Goal: Task Accomplishment & Management: Complete application form

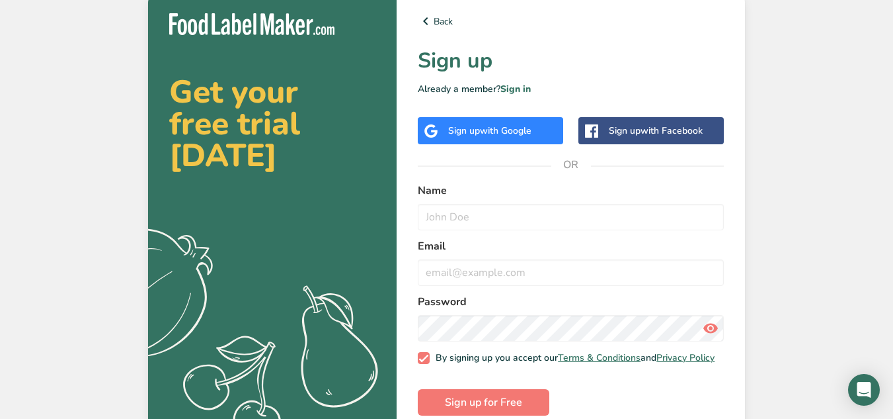
click at [505, 131] on span "with Google" at bounding box center [506, 130] width 52 height 13
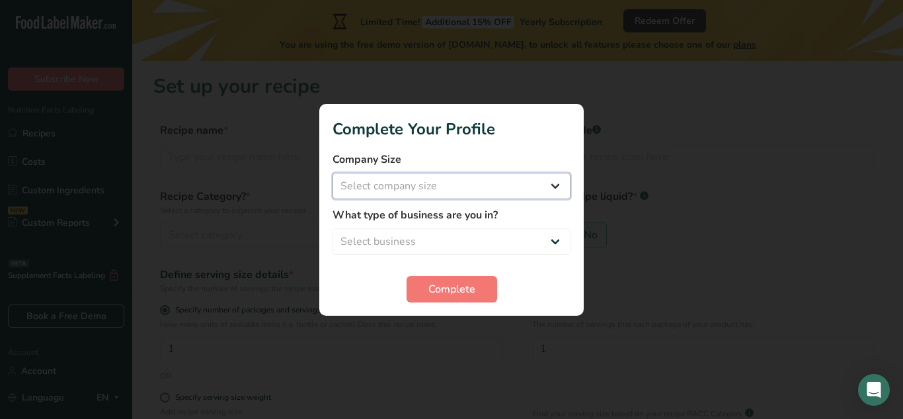
click at [541, 185] on select "Select company size Fewer than 10 Employees 10 to 50 Employees 51 to 500 Employ…" at bounding box center [452, 186] width 238 height 26
select select "1"
click at [333, 173] on select "Select company size Fewer than 10 Employees 10 to 50 Employees 51 to 500 Employ…" at bounding box center [452, 186] width 238 height 26
click at [534, 237] on select "Select business Packaged Food Manufacturer Restaurant & Cafe Bakery Meal Plans …" at bounding box center [452, 241] width 238 height 26
select select "1"
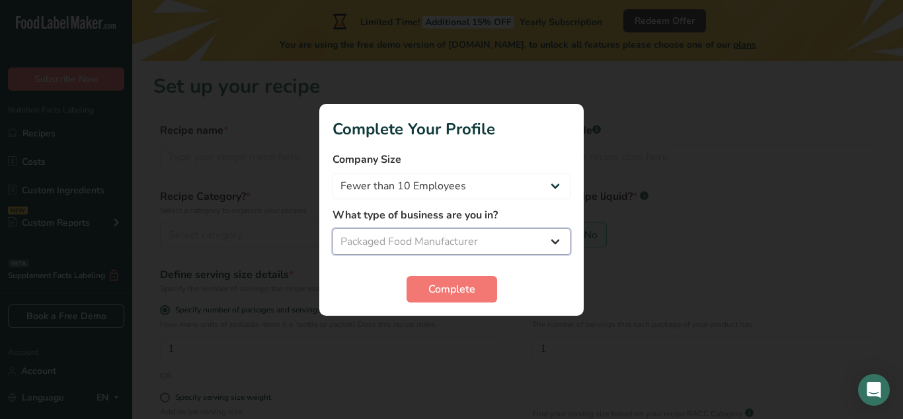
click at [333, 228] on select "Select business Packaged Food Manufacturer Restaurant & Cafe Bakery Meal Plans …" at bounding box center [452, 241] width 238 height 26
click at [470, 292] on span "Complete" at bounding box center [452, 289] width 47 height 16
